Goal: Ask a question

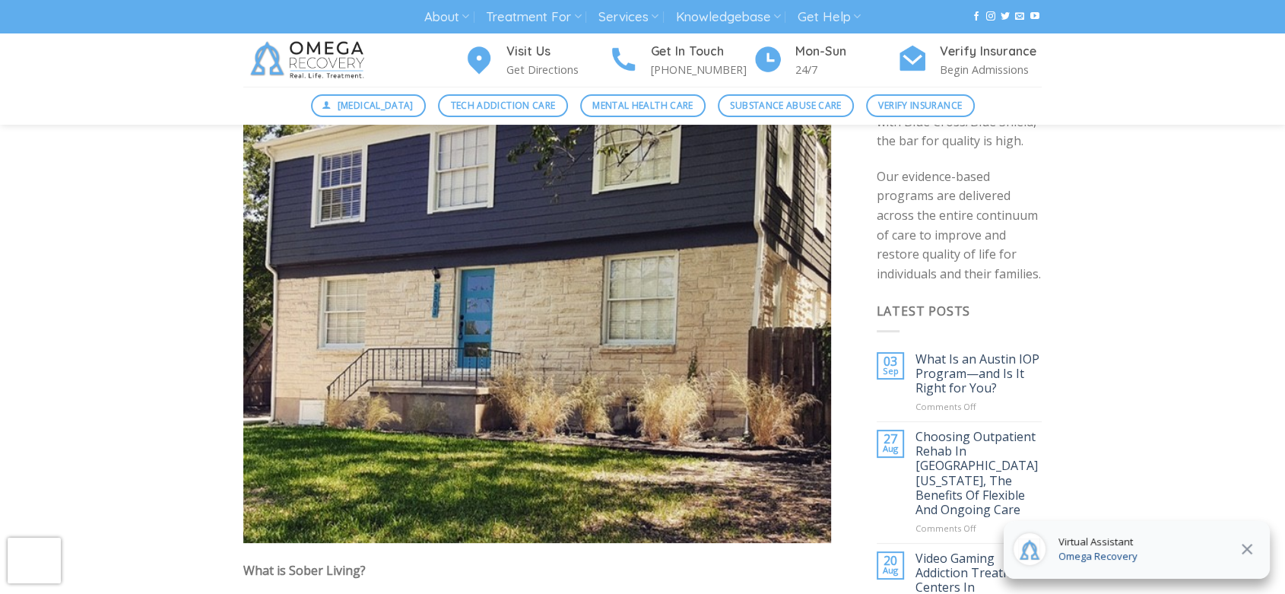
scroll to position [337, 0]
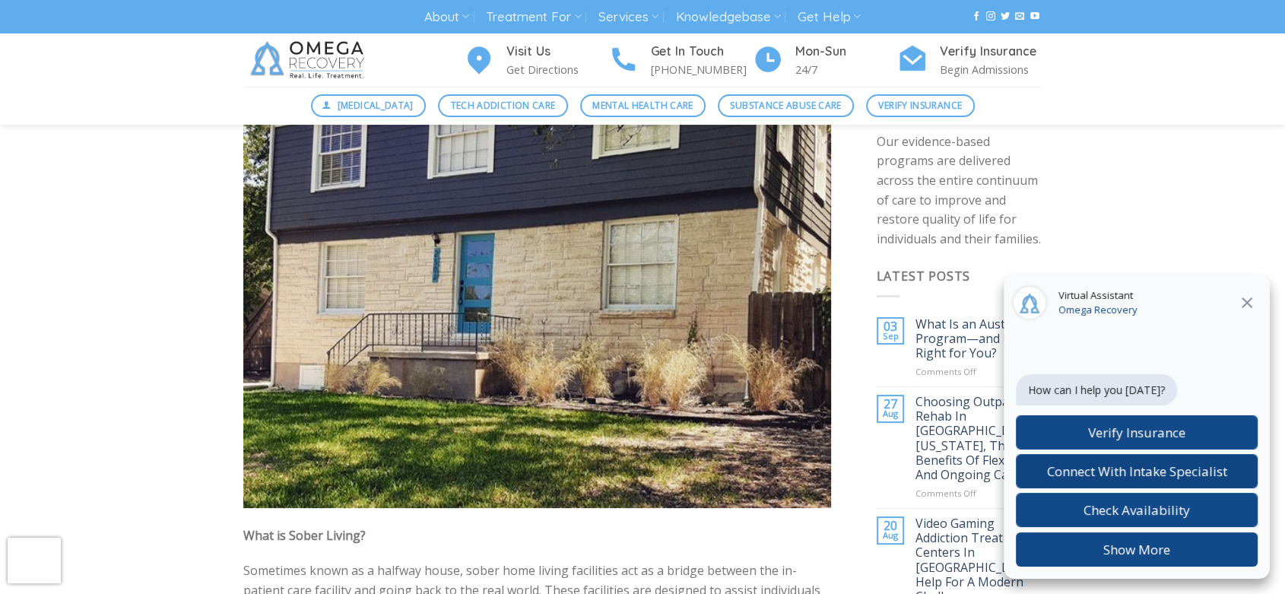
click at [1174, 466] on span "Connect With Intake Specialist" at bounding box center [1137, 470] width 180 height 17
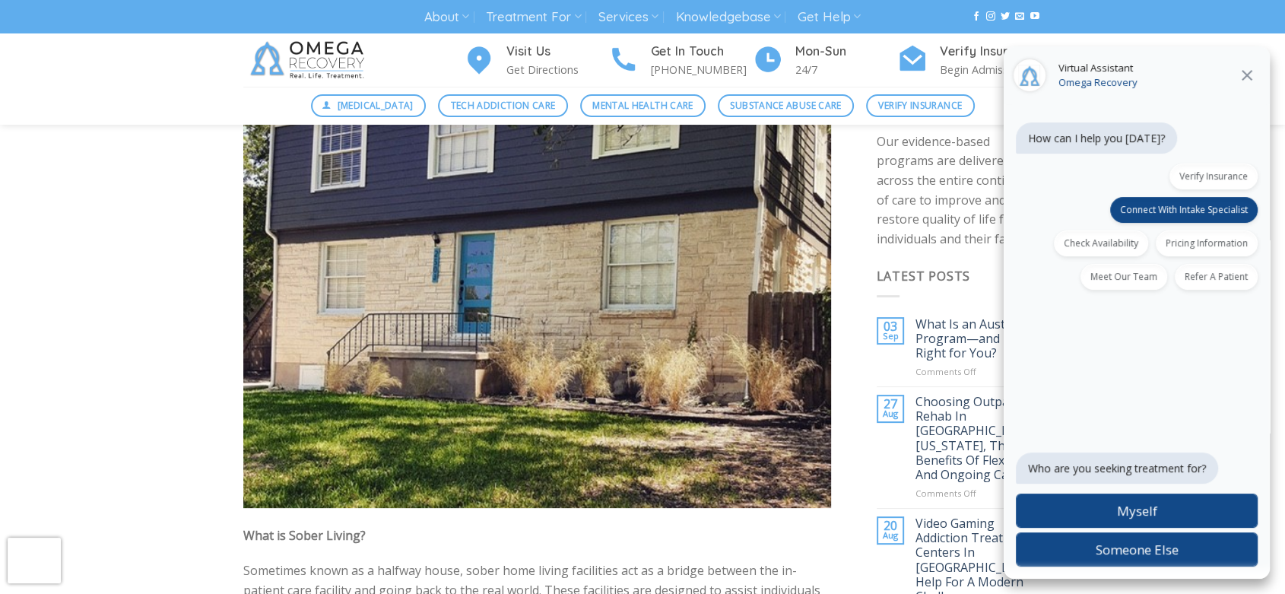
click at [1152, 556] on span "Someone Else" at bounding box center [1136, 548] width 83 height 17
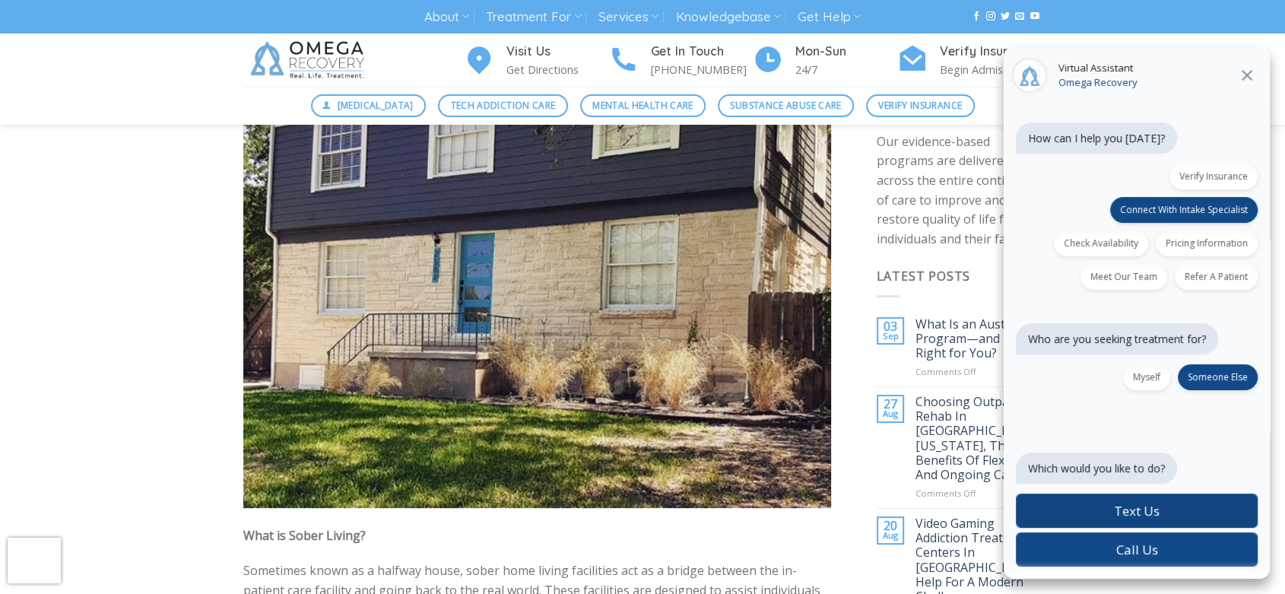
click at [1163, 510] on label "Text Us" at bounding box center [1136, 510] width 242 height 34
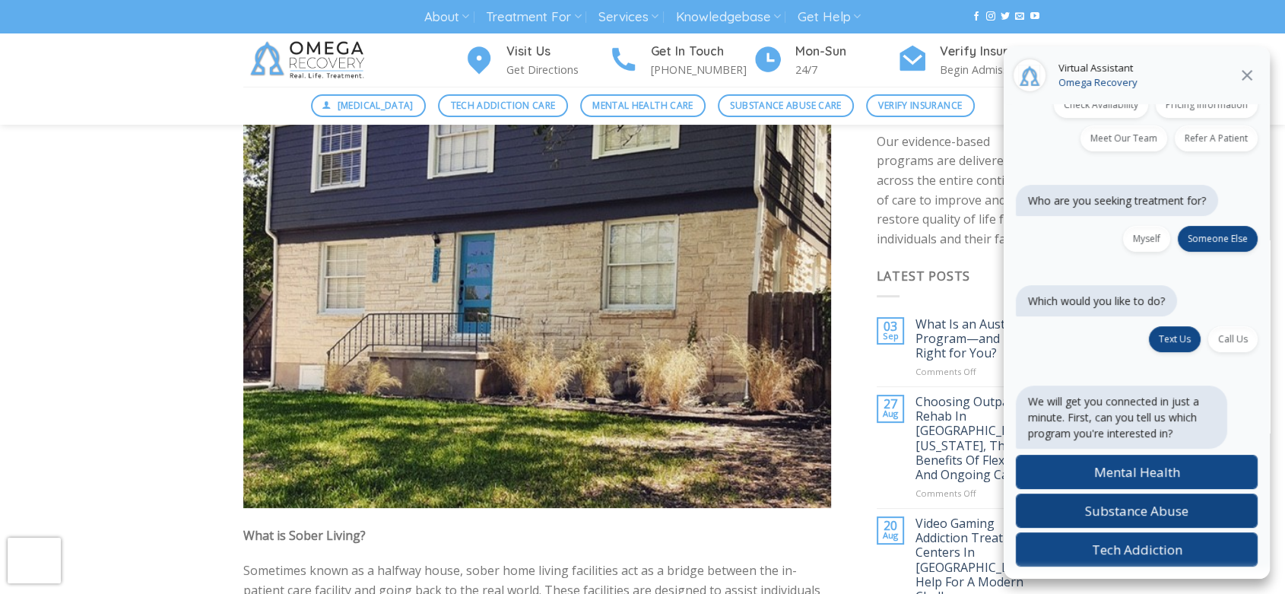
scroll to position [141, 0]
click at [1183, 511] on span "Substance Abuse" at bounding box center [1136, 510] width 103 height 17
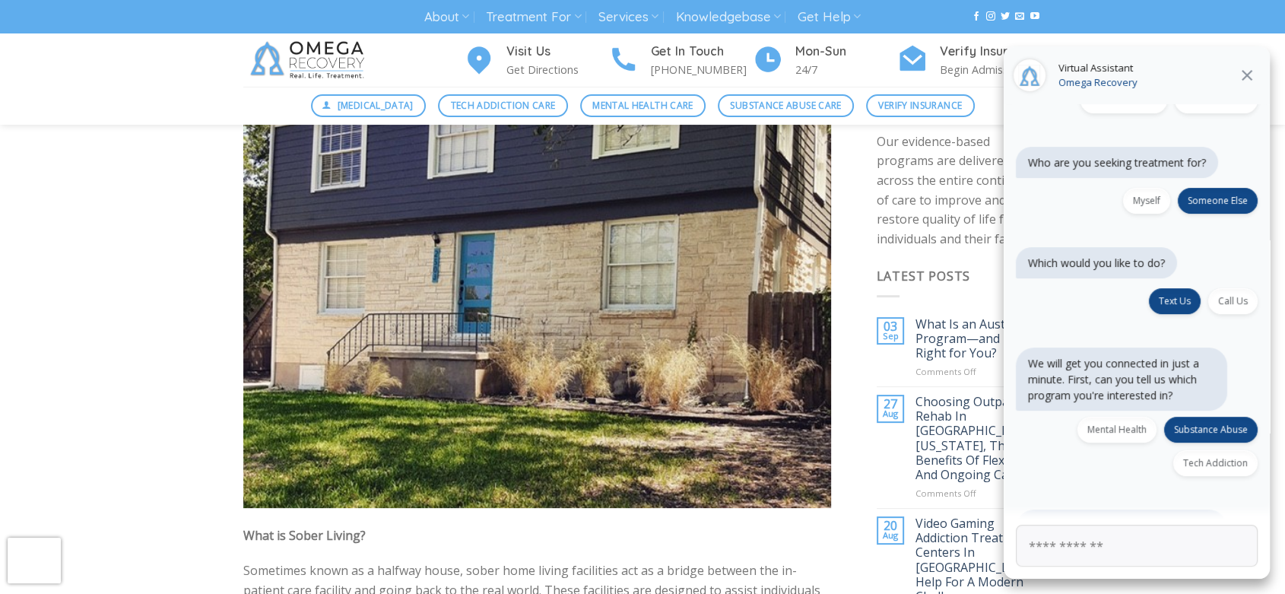
scroll to position [228, 0]
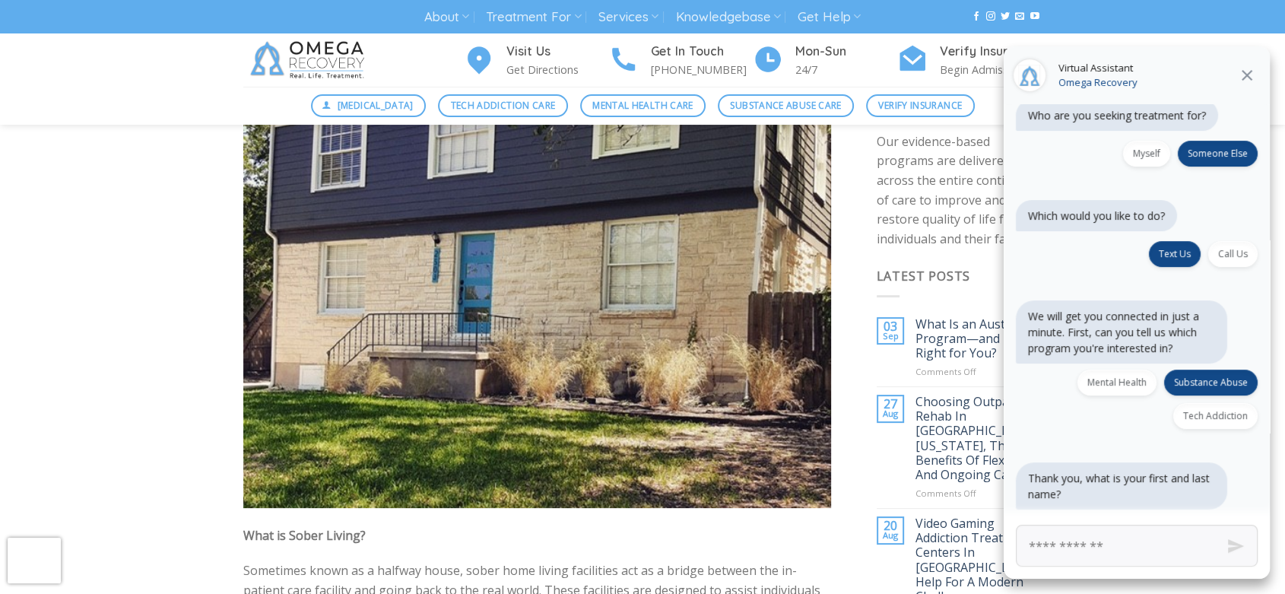
click at [1146, 543] on input "First and Last Name" at bounding box center [1136, 545] width 242 height 42
type input "**********"
click button "Next" at bounding box center [0, 0] width 0 height 0
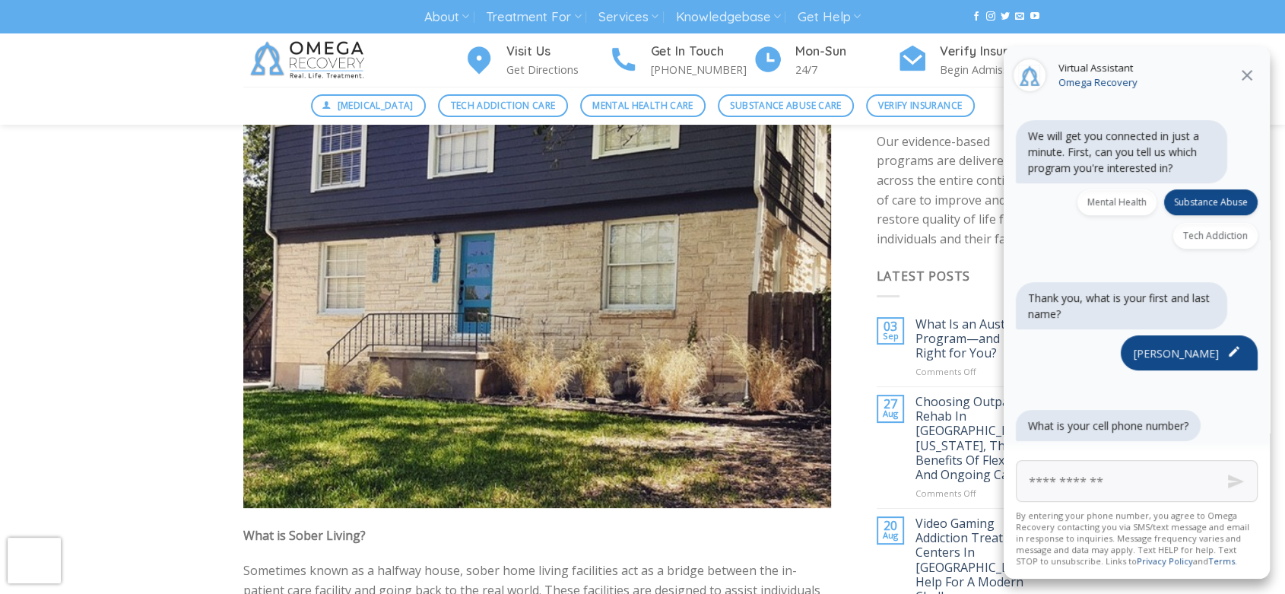
scroll to position [432, 0]
click at [1250, 65] on button at bounding box center [1246, 75] width 27 height 20
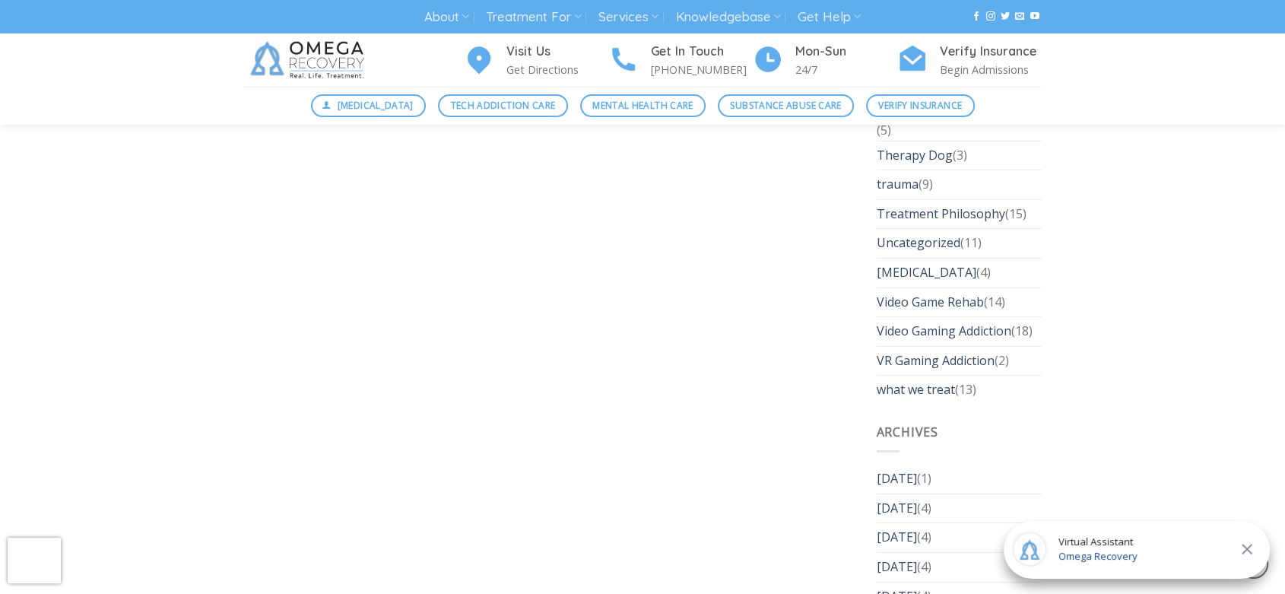
scroll to position [4729, 0]
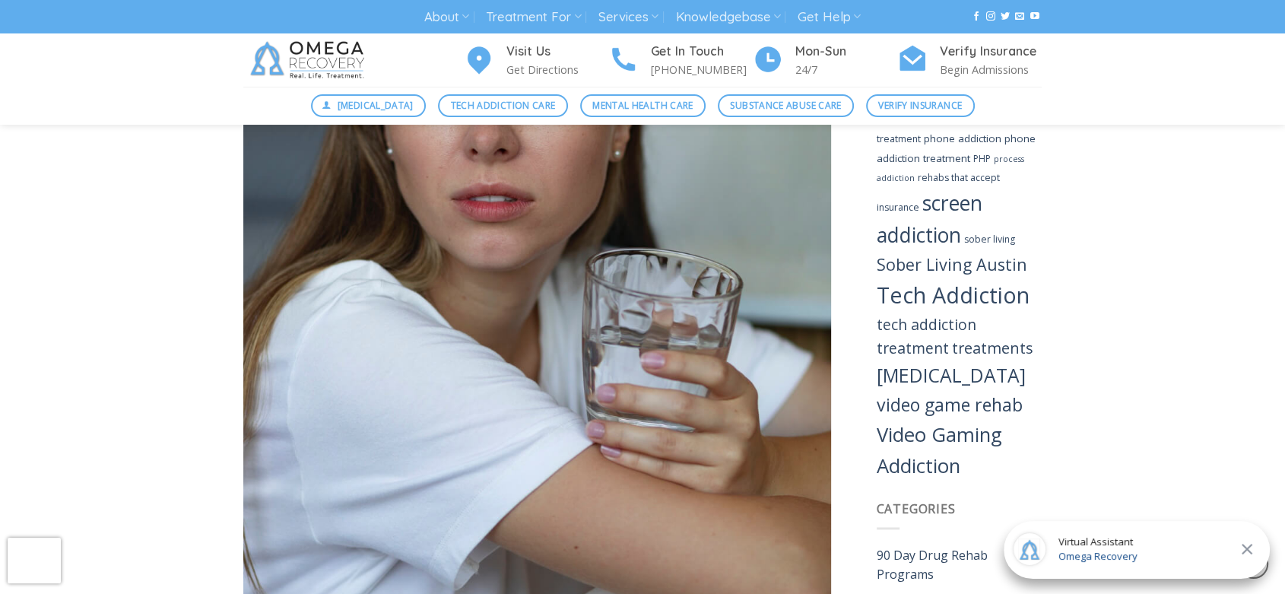
scroll to position [2026, 0]
